Goal: Information Seeking & Learning: Learn about a topic

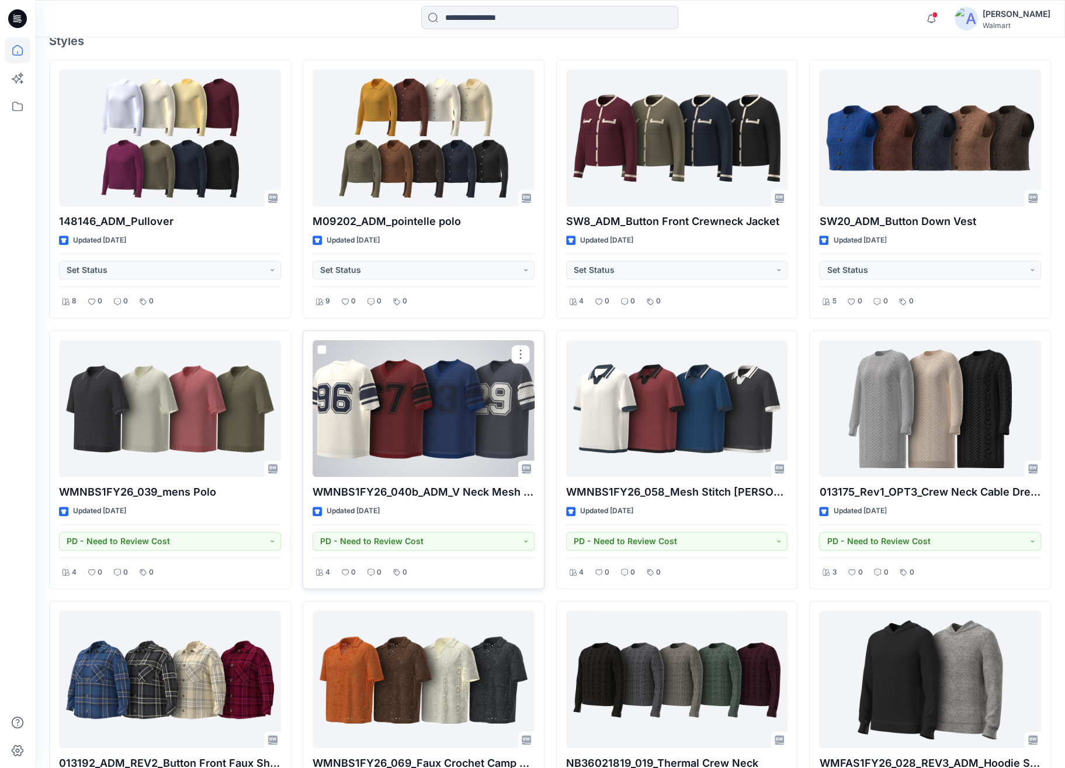
scroll to position [160, 0]
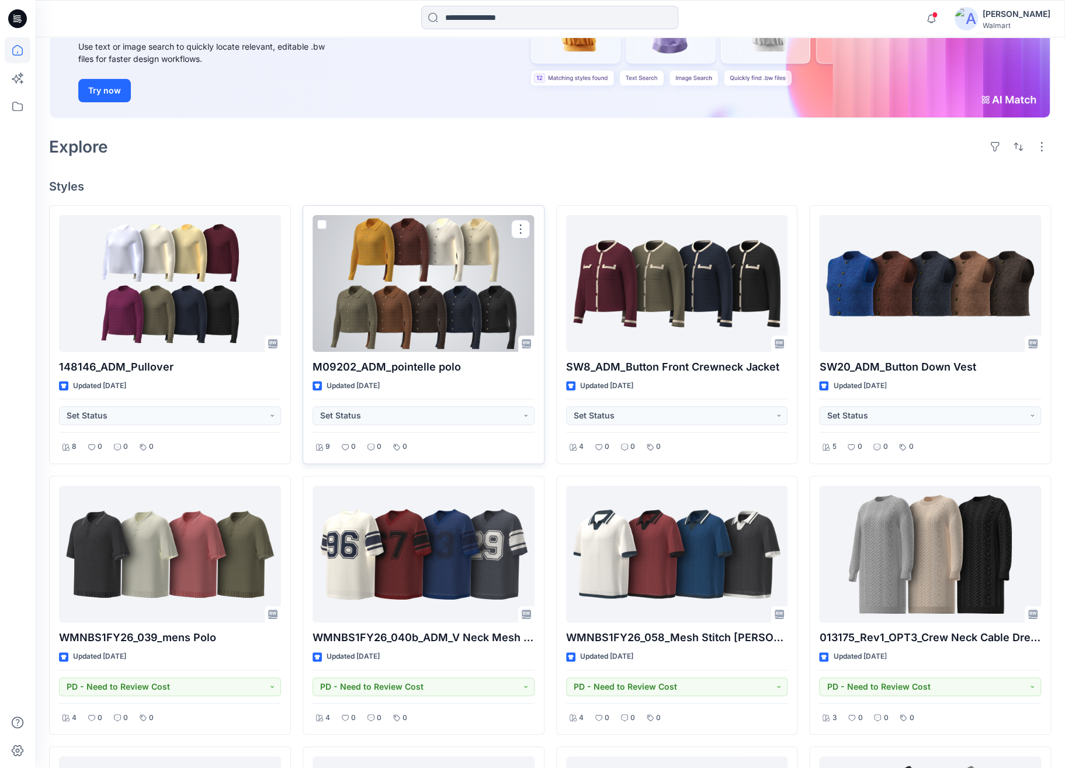
click at [382, 256] on div at bounding box center [424, 283] width 222 height 137
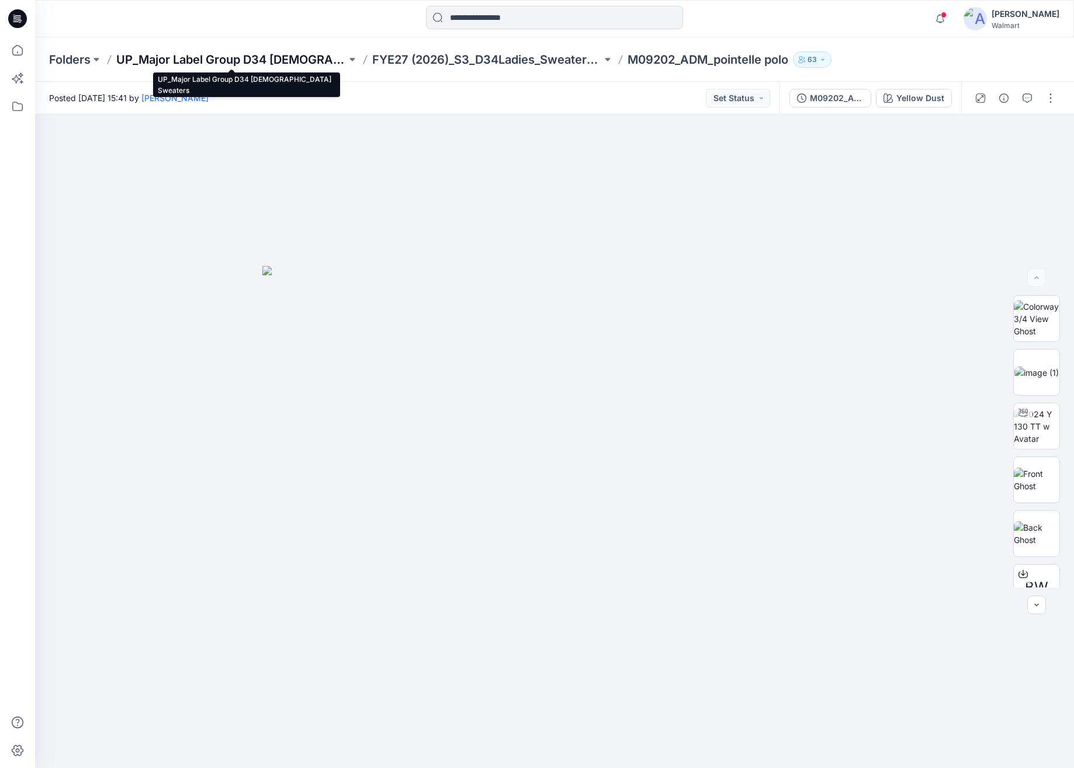
click at [148, 58] on p "UP_Major Label Group D34 [DEMOGRAPHIC_DATA] Sweaters" at bounding box center [231, 59] width 230 height 16
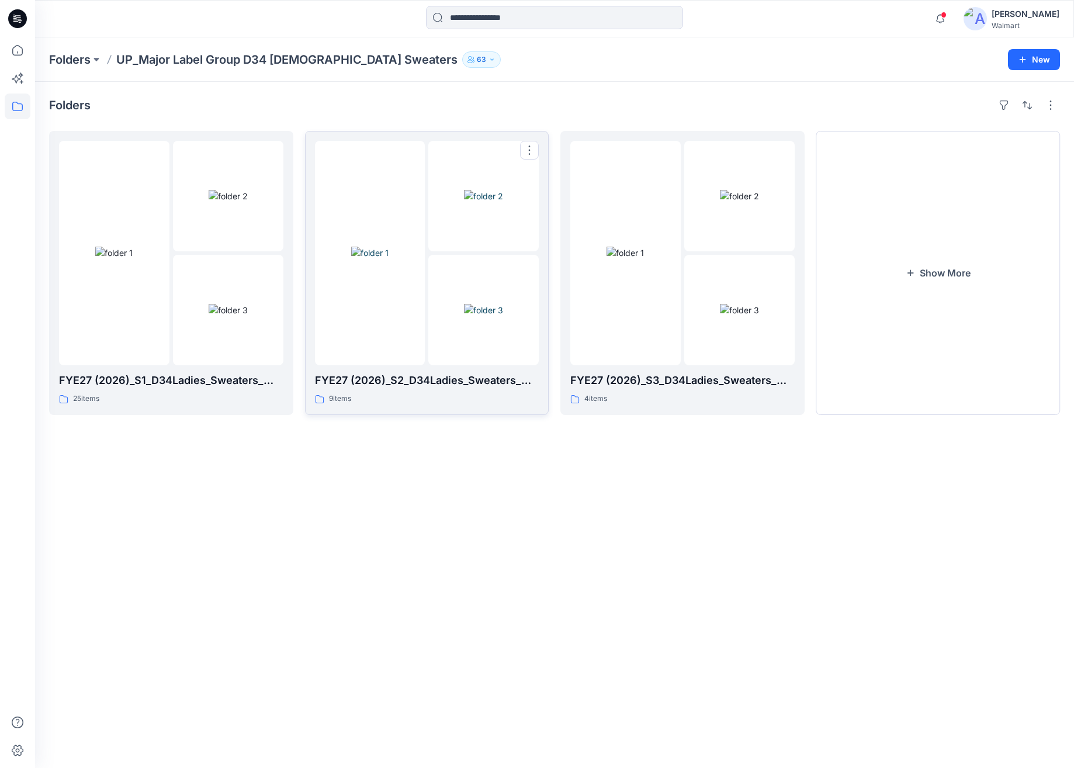
click at [464, 202] on img at bounding box center [483, 196] width 39 height 12
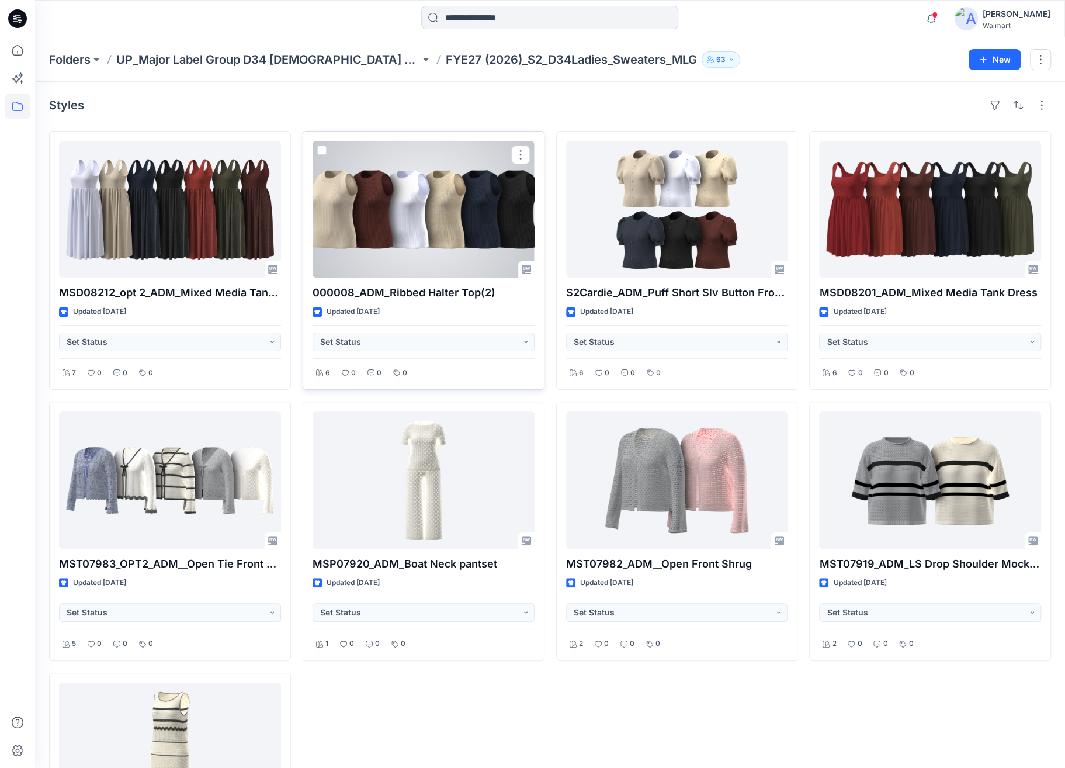
click at [454, 213] on div at bounding box center [424, 209] width 222 height 137
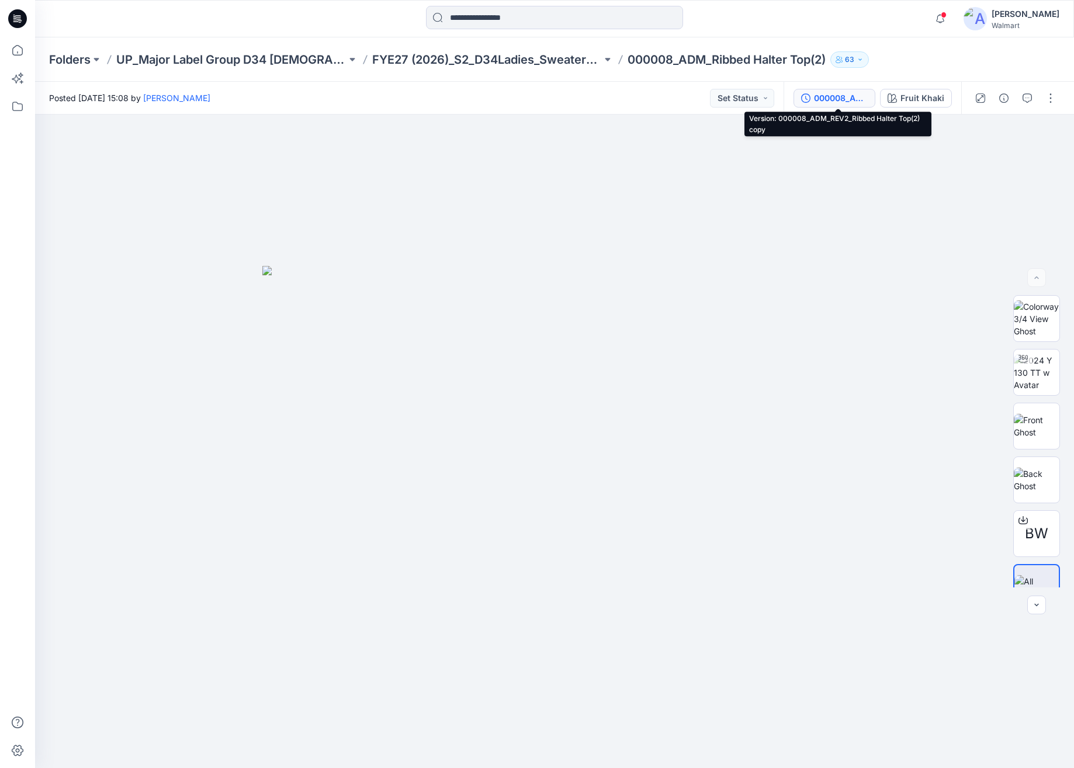
click at [827, 99] on div "000008_ADM_REV2_Ribbed Halter Top(2) copy" at bounding box center [841, 98] width 54 height 13
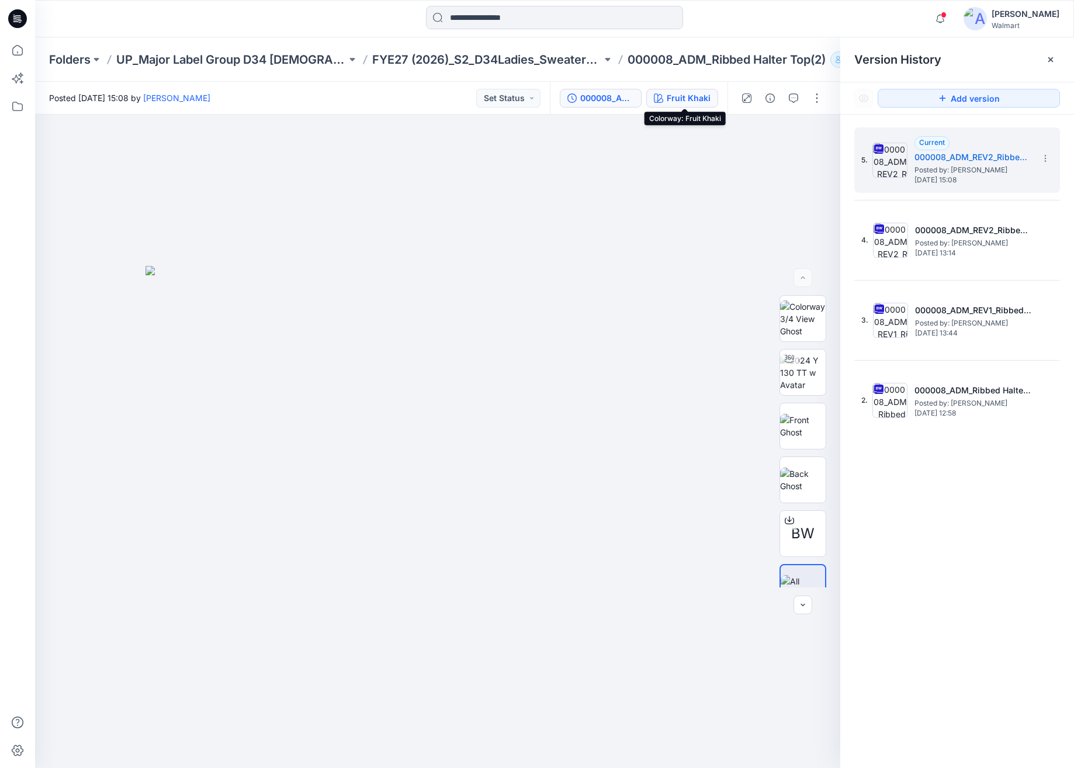
click at [677, 98] on div "Fruit Khaki" at bounding box center [689, 98] width 44 height 13
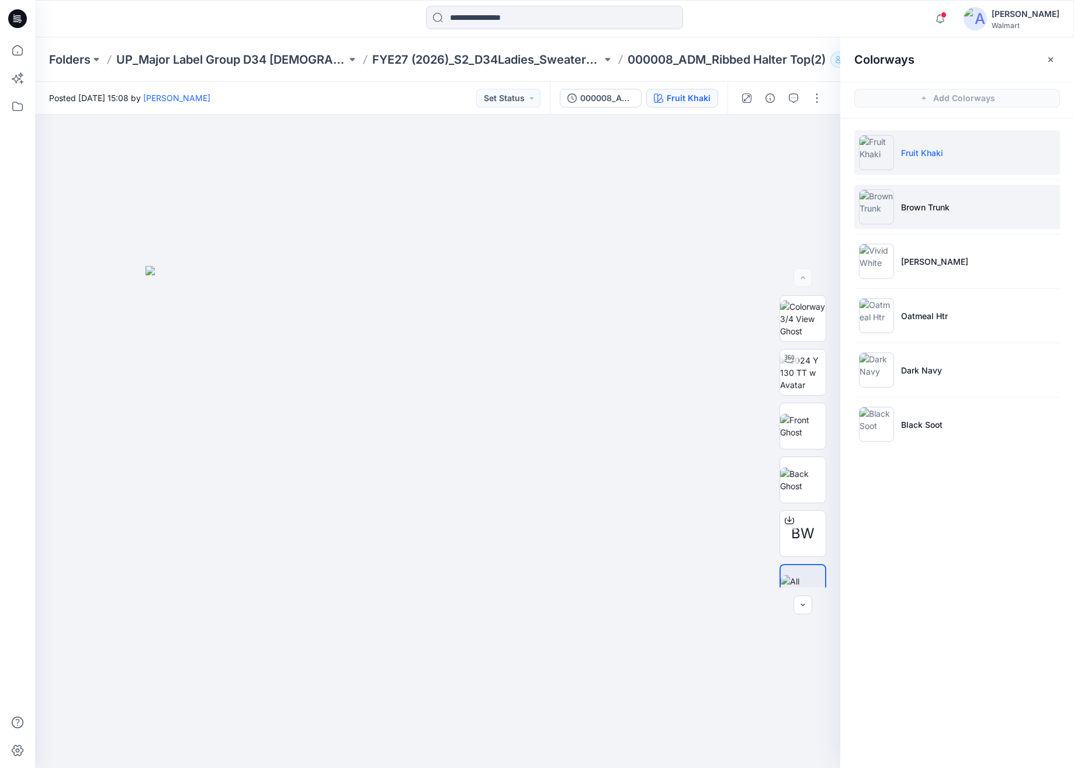
click at [996, 211] on li "Brown Trunk" at bounding box center [957, 207] width 206 height 44
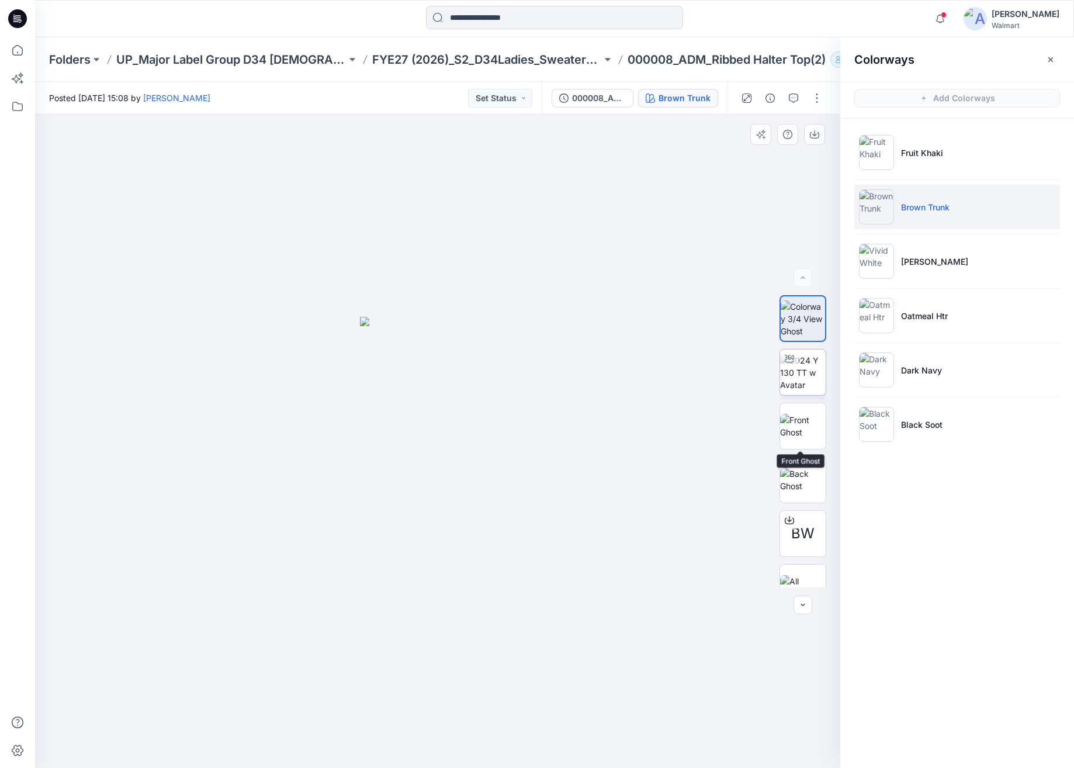
click at [804, 381] on img at bounding box center [803, 372] width 46 height 37
drag, startPoint x: 577, startPoint y: 687, endPoint x: 673, endPoint y: 700, distance: 96.8
click at [673, 700] on div at bounding box center [437, 441] width 805 height 653
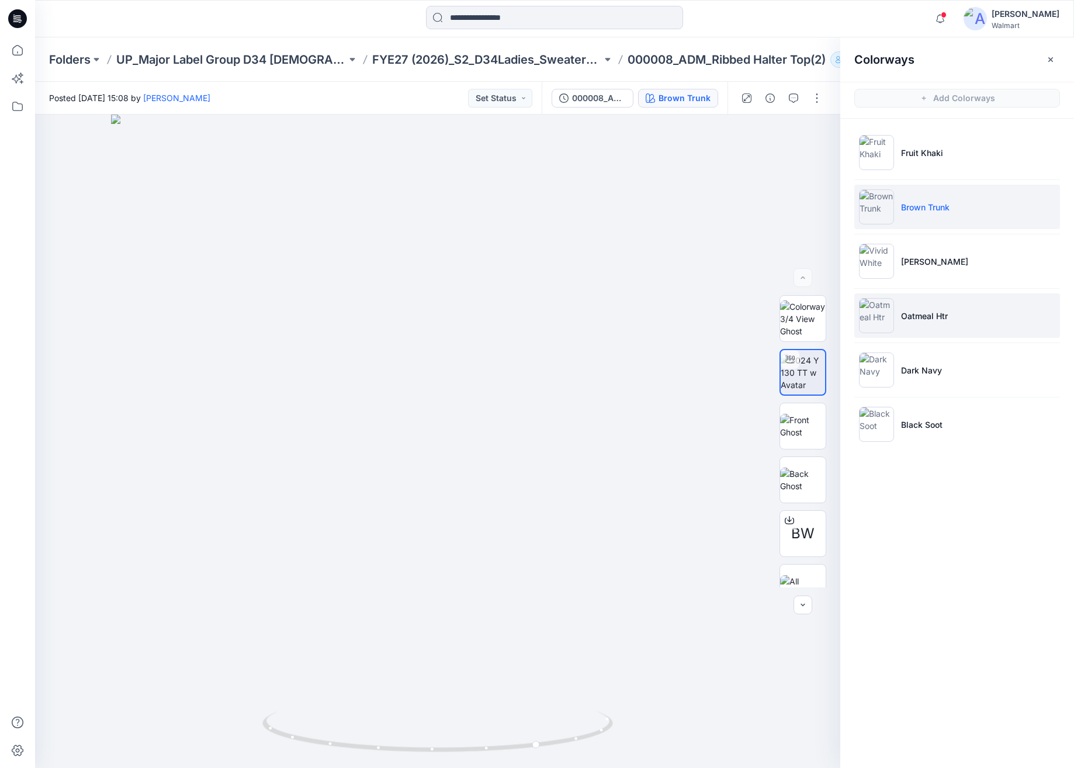
click at [942, 311] on p "Oatmeal Htr" at bounding box center [924, 316] width 47 height 12
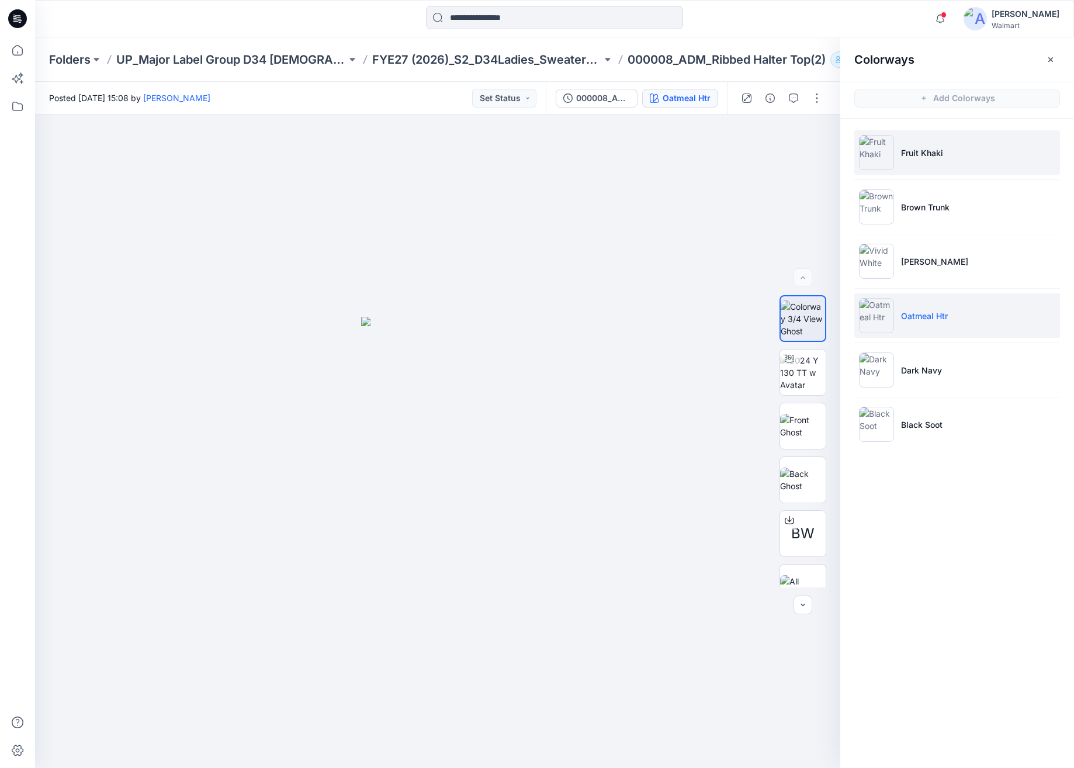
click at [998, 150] on li "Fruit Khaki" at bounding box center [957, 152] width 206 height 44
click at [812, 373] on img at bounding box center [803, 372] width 46 height 37
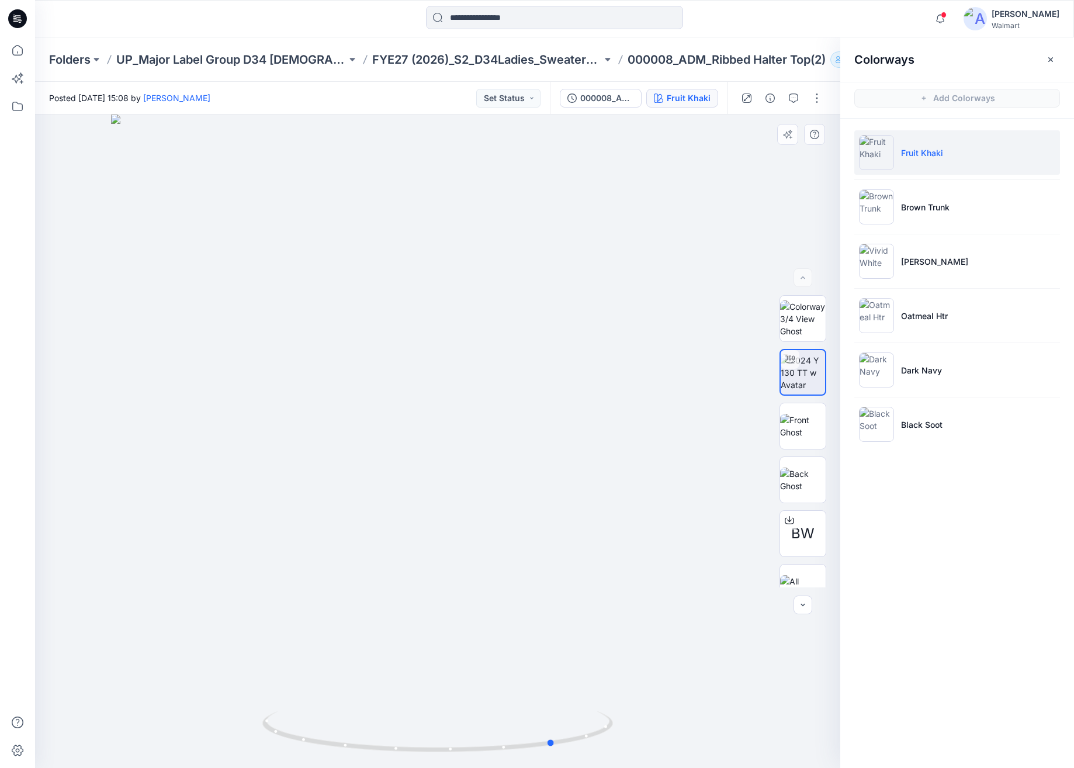
drag, startPoint x: 300, startPoint y: 738, endPoint x: 767, endPoint y: 646, distance: 475.3
click at [767, 646] on div at bounding box center [437, 441] width 805 height 653
click at [940, 264] on p "[PERSON_NAME]" at bounding box center [934, 261] width 67 height 12
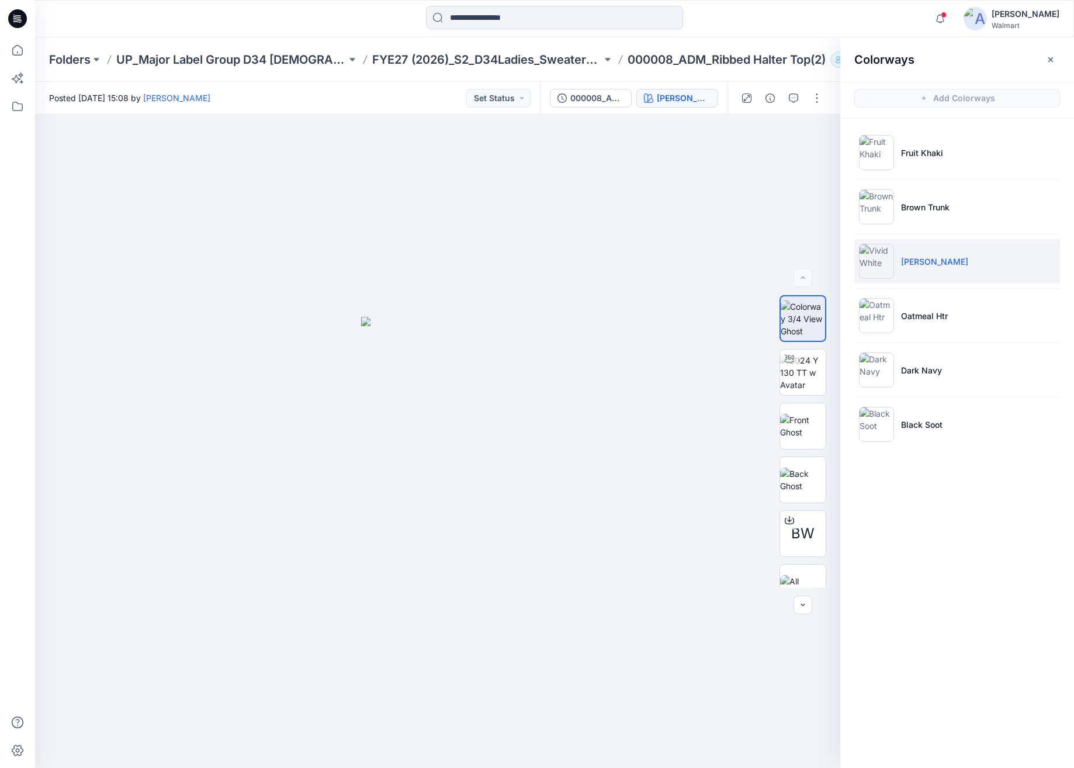
click at [956, 264] on li "[PERSON_NAME]" at bounding box center [957, 261] width 206 height 44
click at [795, 377] on img at bounding box center [803, 372] width 46 height 37
drag, startPoint x: 573, startPoint y: 737, endPoint x: 649, endPoint y: 705, distance: 82.5
click at [649, 705] on div at bounding box center [437, 441] width 805 height 653
drag, startPoint x: 429, startPoint y: 607, endPoint x: 436, endPoint y: 569, distance: 38.6
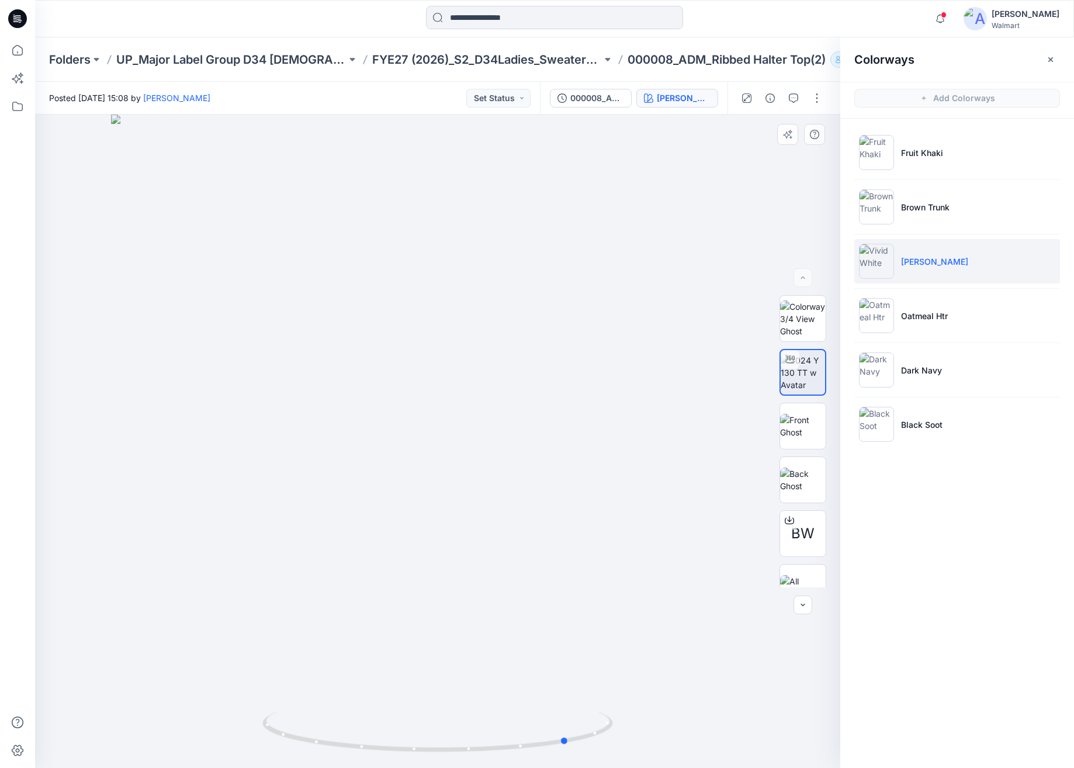
click at [436, 569] on div at bounding box center [437, 441] width 805 height 653
click at [942, 211] on p "Brown Trunk" at bounding box center [925, 207] width 48 height 12
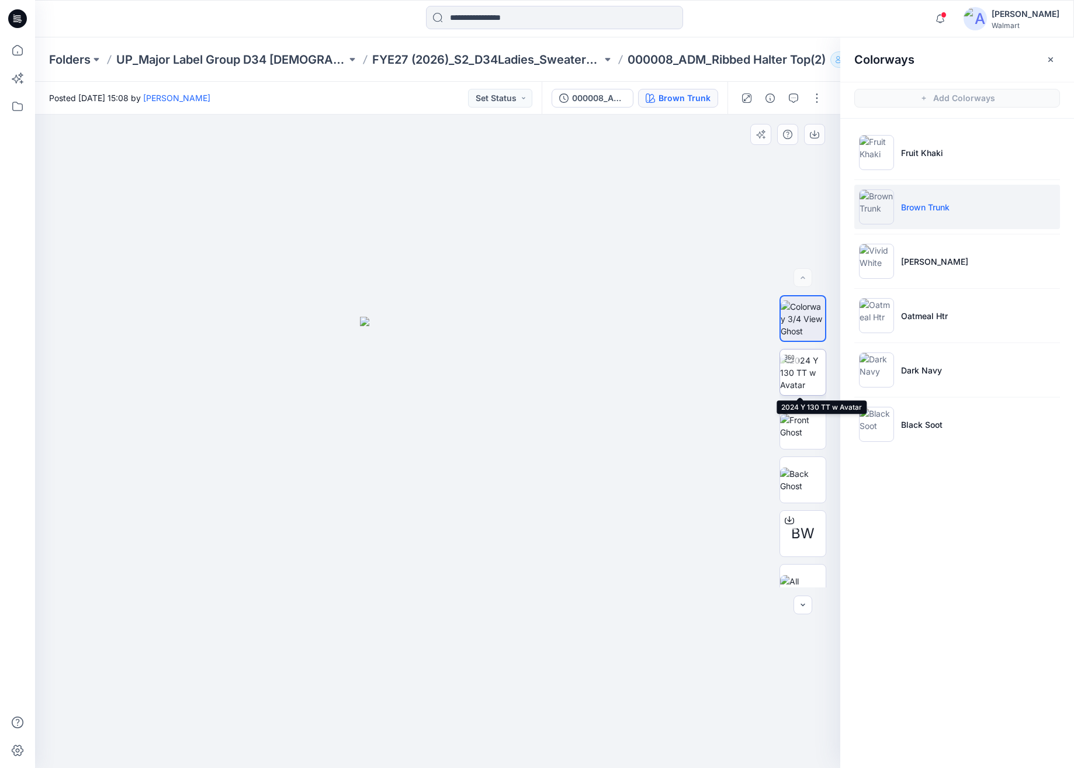
click at [802, 374] on img at bounding box center [803, 372] width 46 height 37
drag, startPoint x: 376, startPoint y: 737, endPoint x: 413, endPoint y: 749, distance: 38.6
click at [413, 749] on icon at bounding box center [439, 733] width 354 height 44
drag, startPoint x: 684, startPoint y: 732, endPoint x: 685, endPoint y: 725, distance: 6.5
click at [684, 731] on div at bounding box center [437, 441] width 805 height 653
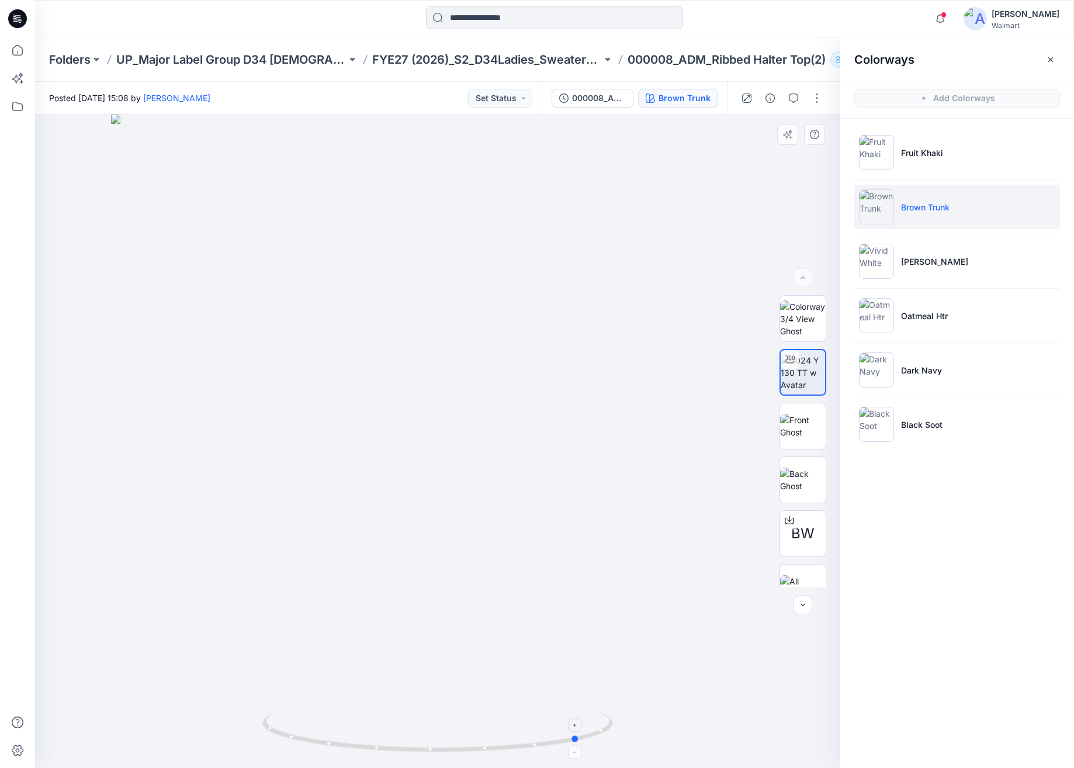
drag, startPoint x: 501, startPoint y: 746, endPoint x: 607, endPoint y: 744, distance: 105.8
click at [607, 744] on icon at bounding box center [439, 733] width 354 height 44
drag, startPoint x: 604, startPoint y: 737, endPoint x: 577, endPoint y: 743, distance: 26.8
click at [577, 743] on icon at bounding box center [439, 733] width 354 height 44
drag, startPoint x: 709, startPoint y: 674, endPoint x: 693, endPoint y: 677, distance: 16.0
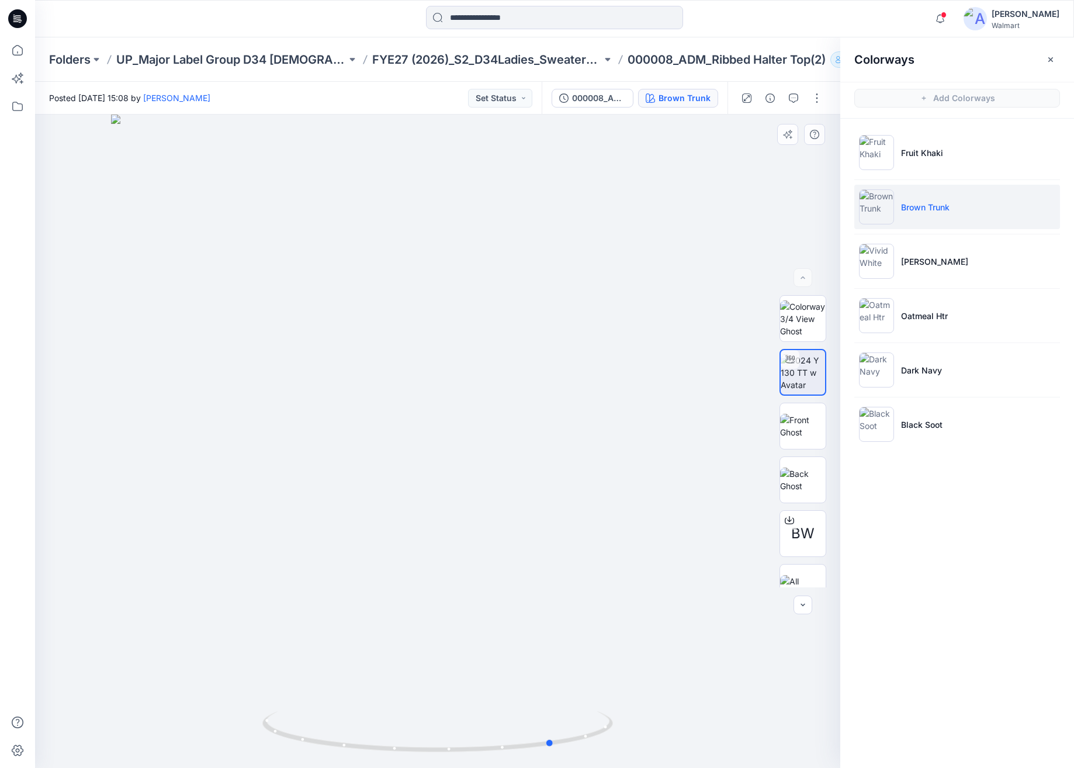
click at [707, 675] on div at bounding box center [437, 441] width 805 height 653
click at [549, 736] on icon at bounding box center [439, 733] width 354 height 44
drag, startPoint x: 536, startPoint y: 753, endPoint x: 550, endPoint y: 747, distance: 15.0
click at [551, 751] on icon at bounding box center [439, 733] width 354 height 44
click at [955, 547] on div "Colorways Add Colorways Fruit Khaki Brown Trunk Vivid White Oatmeal Htr Dark Na…" at bounding box center [957, 402] width 234 height 730
